Goal: Task Accomplishment & Management: Use online tool/utility

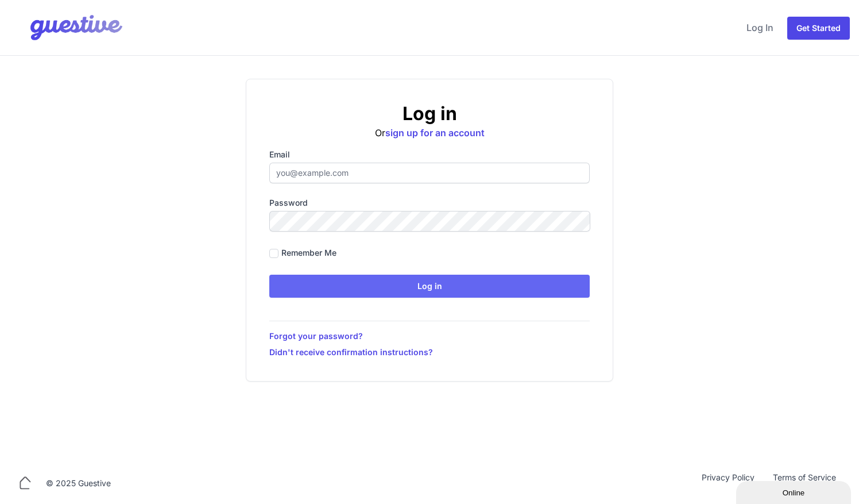
type input "ben@aplacelikehome.co.uk"
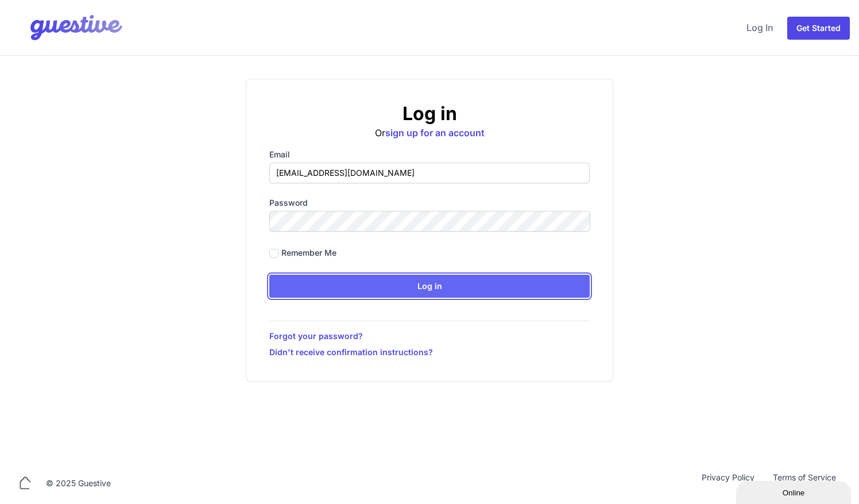
click at [364, 205] on input "Log in" at bounding box center [429, 286] width 320 height 23
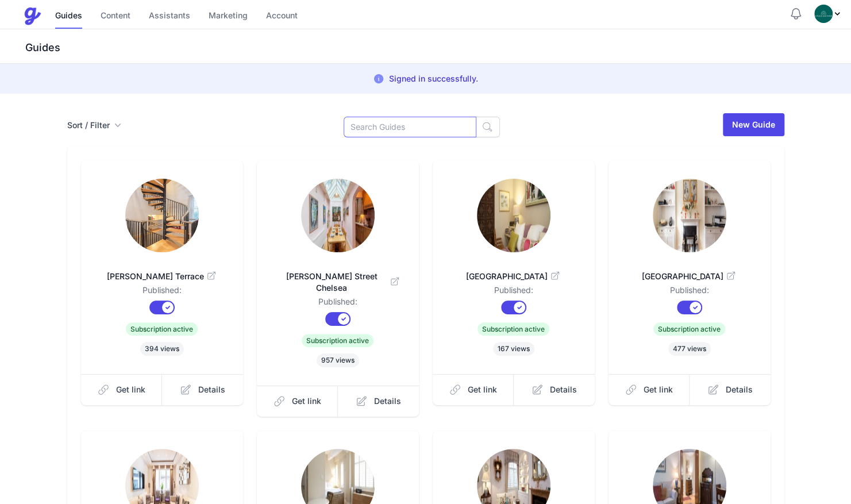
click at [364, 129] on input at bounding box center [409, 127] width 133 height 21
type input "chel"
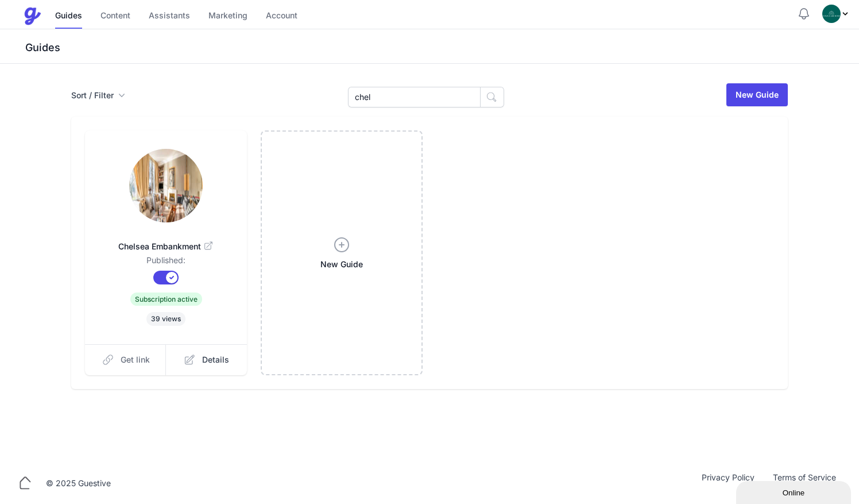
click at [126, 359] on span "Get link" at bounding box center [135, 359] width 29 height 11
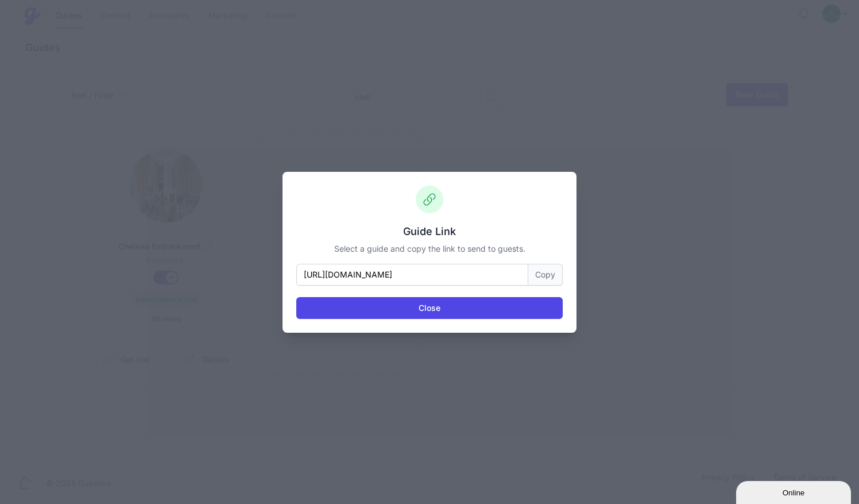
click at [553, 275] on button "Copy" at bounding box center [545, 275] width 34 height 22
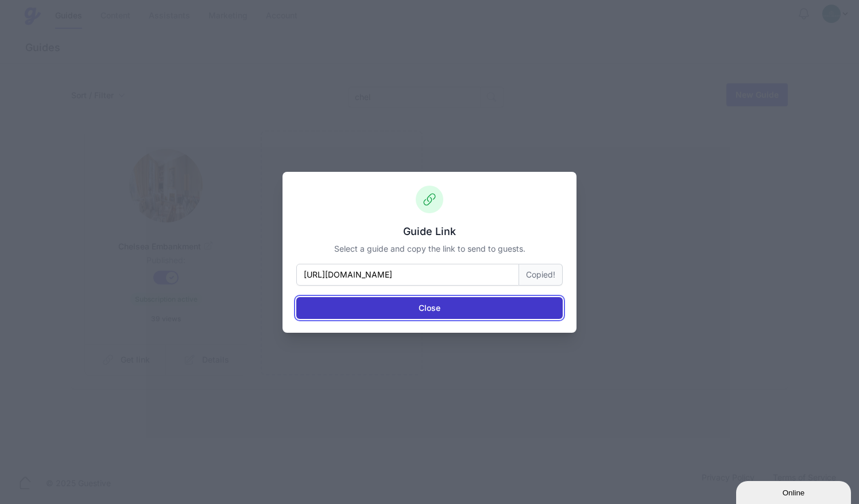
click at [482, 308] on button "Close" at bounding box center [429, 308] width 266 height 22
